Goal: Transaction & Acquisition: Obtain resource

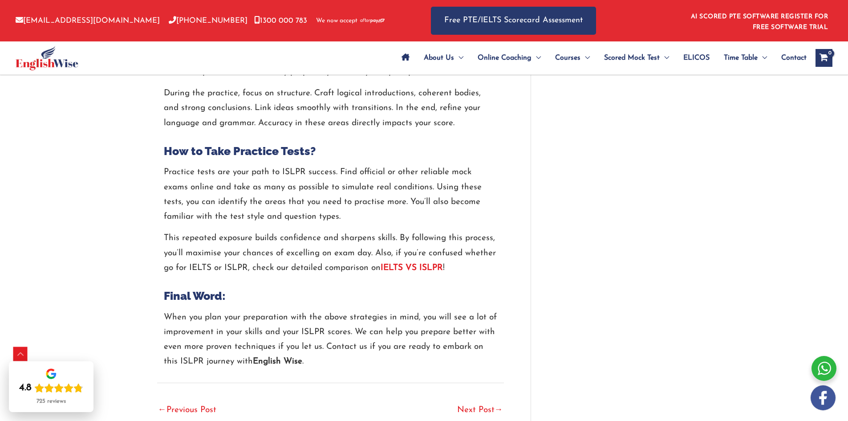
scroll to position [1959, 0]
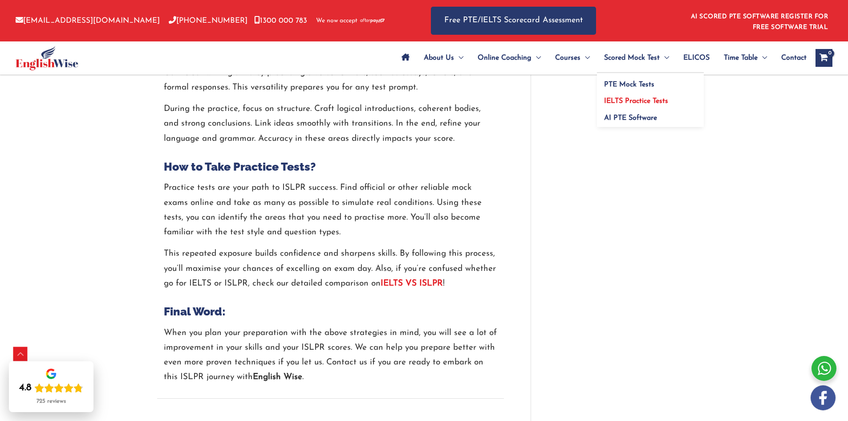
click at [649, 97] on link "IELTS Practice Tests" at bounding box center [650, 98] width 107 height 17
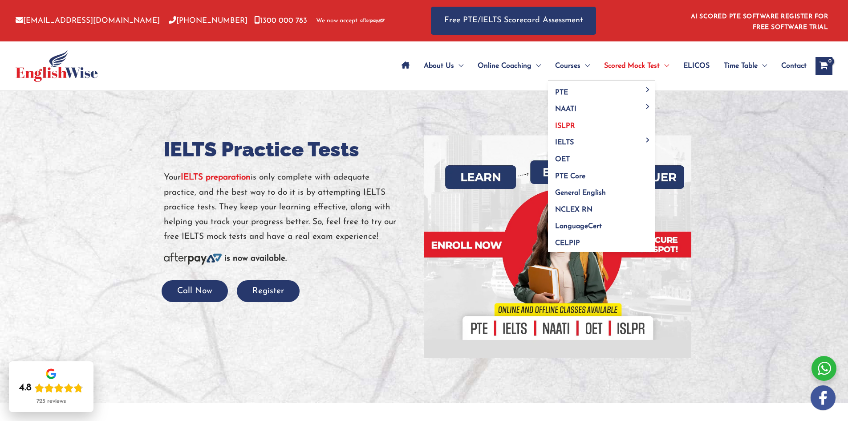
click at [581, 123] on link "ISLPR" at bounding box center [601, 122] width 107 height 17
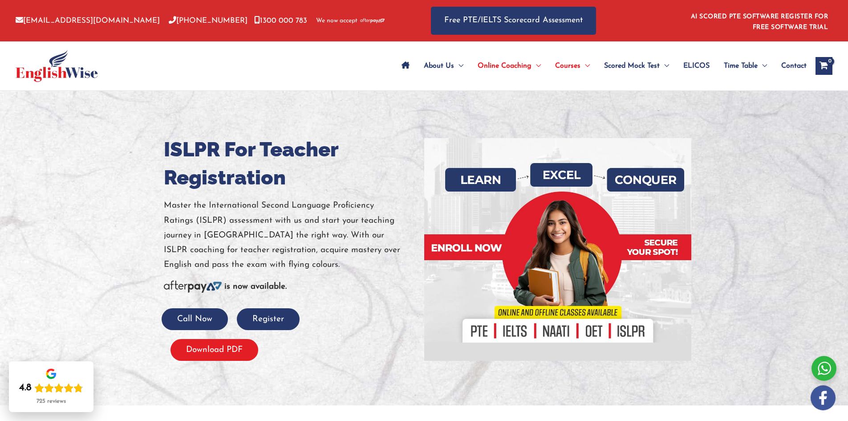
click at [208, 353] on button "Download PDF" at bounding box center [215, 350] width 88 height 22
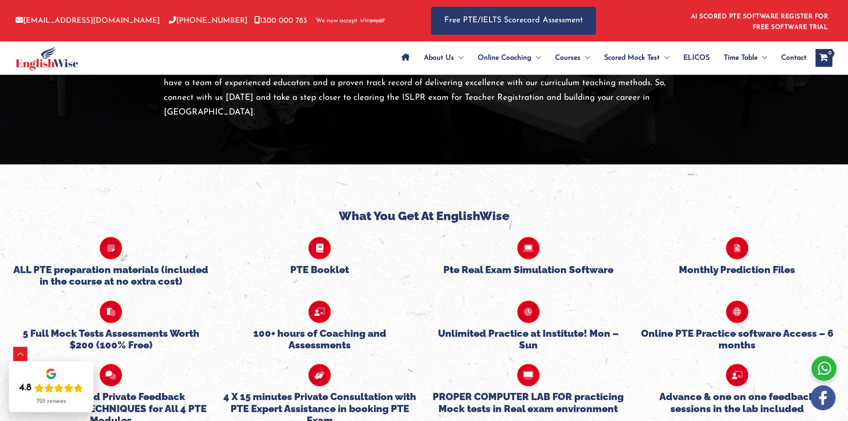
scroll to position [2181, 0]
